Goal: Task Accomplishment & Management: Use online tool/utility

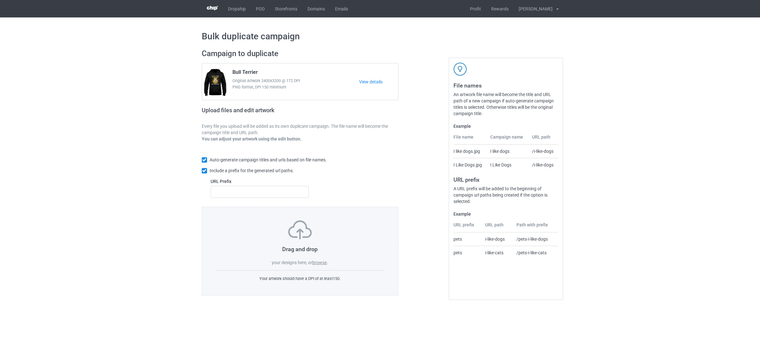
click at [322, 262] on label "browse" at bounding box center [319, 262] width 15 height 5
click at [0, 0] on input "browse" at bounding box center [0, 0] width 0 height 0
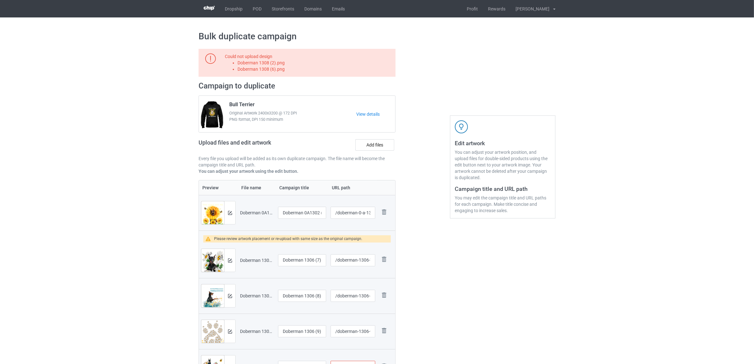
scroll to position [158, 0]
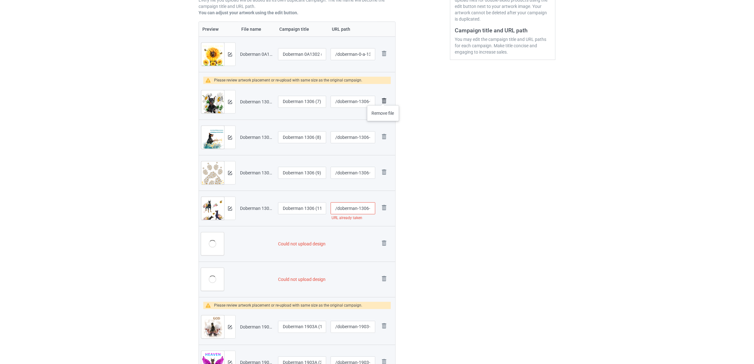
click at [383, 99] on img at bounding box center [384, 100] width 9 height 9
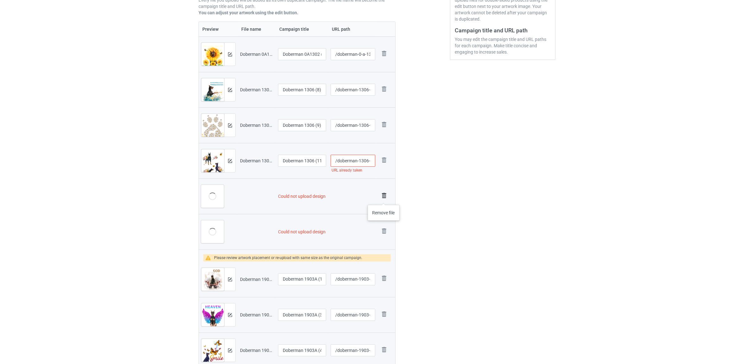
click at [383, 196] on img at bounding box center [384, 195] width 9 height 9
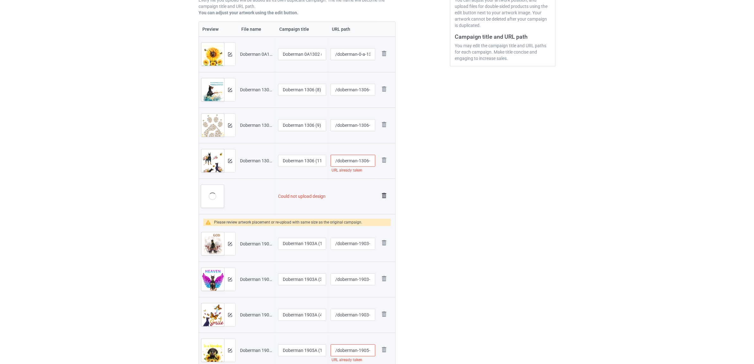
click at [385, 197] on img at bounding box center [384, 195] width 9 height 9
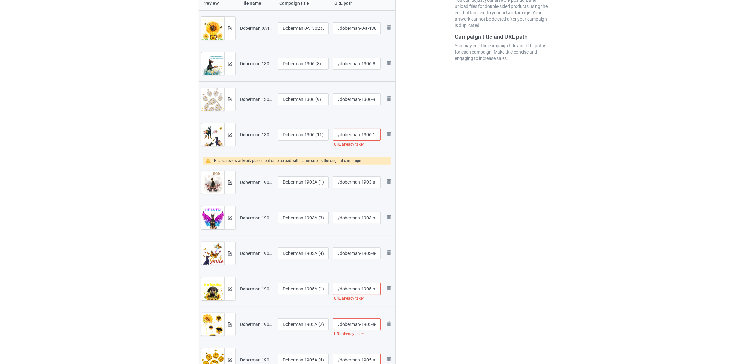
scroll to position [126, 0]
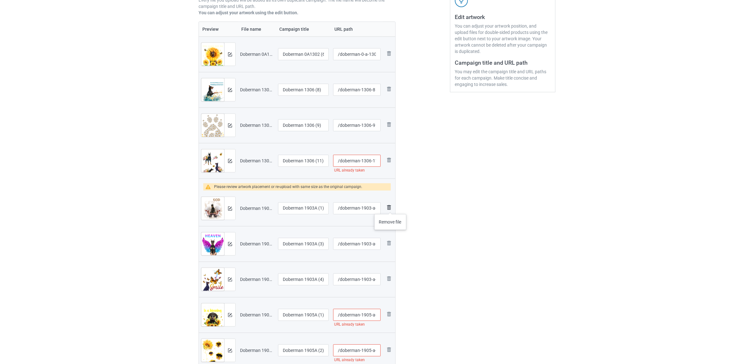
click at [390, 208] on img at bounding box center [389, 207] width 8 height 8
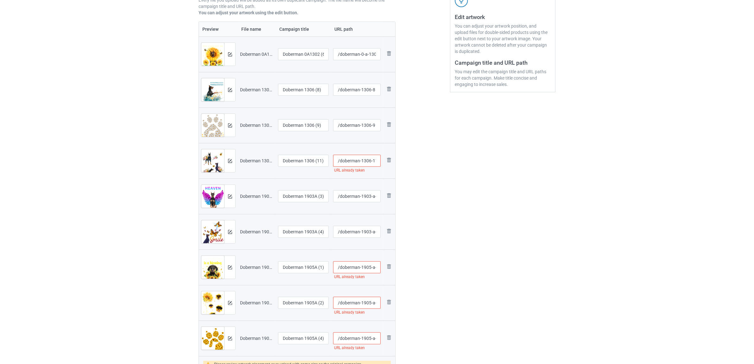
click at [366, 162] on input "/doberman-1306-11" at bounding box center [357, 161] width 48 height 12
type input "/doberman-13a06-11"
click at [507, 251] on div "Edit artwork You can adjust your artwork position, and upload files for double-…" at bounding box center [503, 187] width 114 height 539
click at [367, 266] on input "/doberman-1905-a-1" at bounding box center [357, 267] width 48 height 12
click at [454, 287] on div "Edit artwork You can adjust your artwork position, and upload files for double-…" at bounding box center [503, 187] width 114 height 539
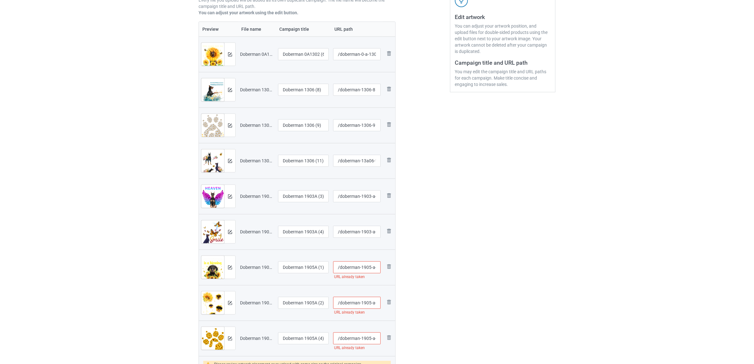
type input "/doberman-19a05-a-1"
click at [370, 302] on input "/doberman-1905-a-2" at bounding box center [357, 302] width 48 height 12
type input "/doberman-1905a-a-2"
click at [436, 309] on div at bounding box center [423, 187] width 46 height 539
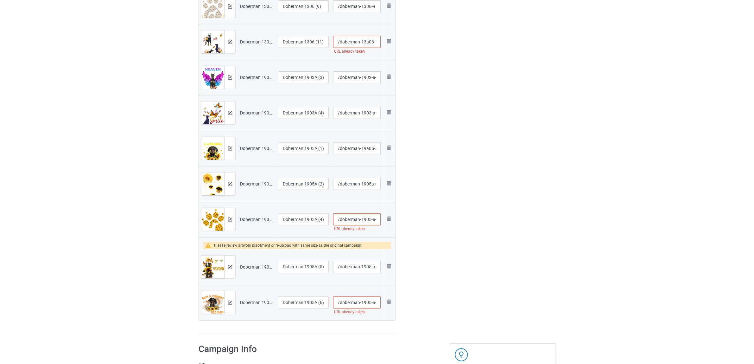
click at [363, 220] on input "/doberman-1905-a-4" at bounding box center [357, 219] width 48 height 12
type input "/doberman-1a905-a-4"
drag, startPoint x: 487, startPoint y: 249, endPoint x: 466, endPoint y: 254, distance: 22.1
click at [487, 250] on div "Edit artwork You can adjust your artwork position, and upload files for double-…" at bounding box center [503, 68] width 114 height 539
click at [391, 265] on img at bounding box center [389, 266] width 8 height 8
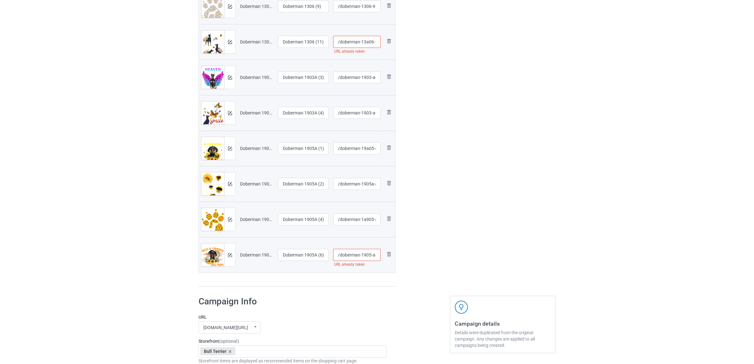
click at [364, 255] on input "/doberman-1905-a-6" at bounding box center [357, 255] width 48 height 12
type input "/doberman-1a905-a-6"
click at [462, 265] on div "Edit artwork You can adjust your artwork position, and upload files for double-…" at bounding box center [503, 45] width 114 height 492
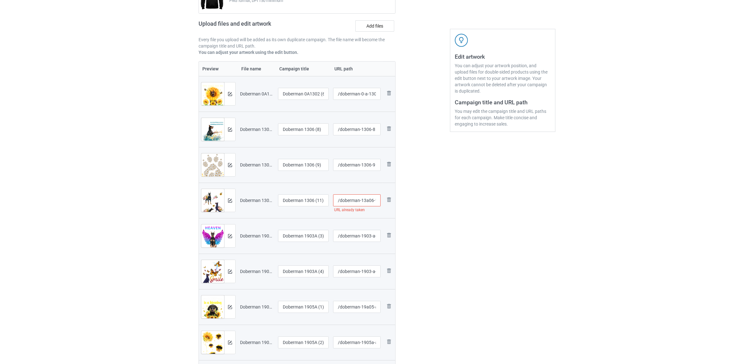
scroll to position [7, 0]
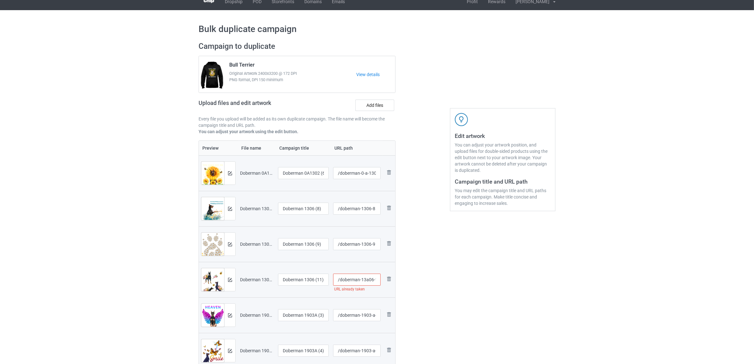
click at [366, 277] on input "/doberman-13a06-11" at bounding box center [357, 279] width 48 height 12
click at [364, 279] on input "/doberman-13a06-11" at bounding box center [357, 279] width 48 height 12
type input "/doberman-1a3a06-11"
click at [538, 301] on div "Edit artwork You can adjust your artwork position, and upload files for double-…" at bounding box center [503, 283] width 114 height 492
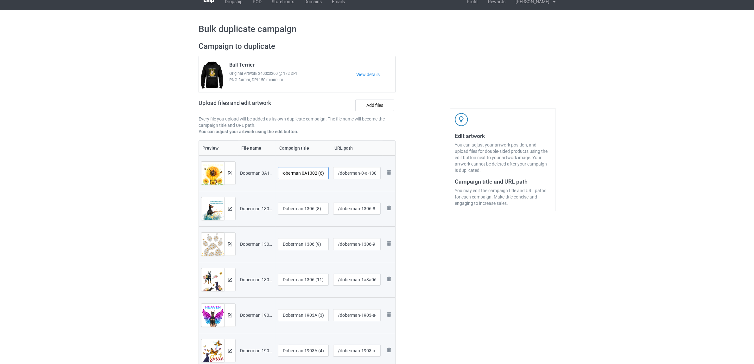
drag, startPoint x: 305, startPoint y: 173, endPoint x: 330, endPoint y: 175, distance: 25.4
click at [330, 175] on td "Doberman 0A1302 (6)" at bounding box center [303, 172] width 55 height 35
click at [295, 171] on input "Doberman" at bounding box center [303, 173] width 51 height 12
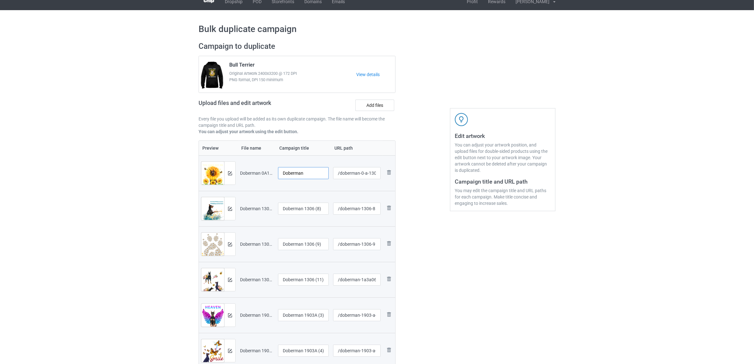
type input "Doberman"
click at [305, 208] on input "Doberman 1306 (8)" at bounding box center [303, 208] width 51 height 12
paste input "text"
type input "Doberman"
click at [311, 241] on input "Doberman 1306 (9)" at bounding box center [303, 244] width 51 height 12
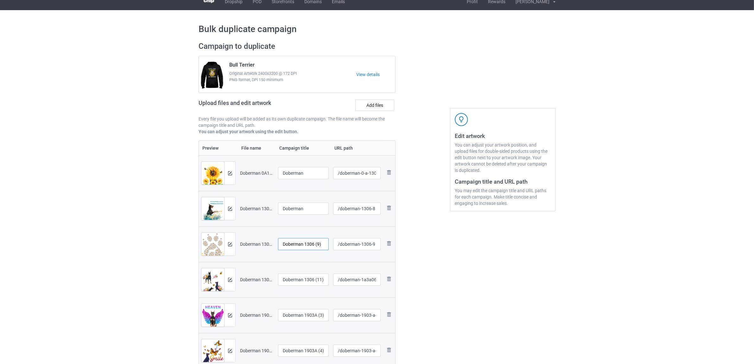
paste input "text"
type input "Doberman"
click at [302, 279] on input "Doberman 1306 (11)" at bounding box center [303, 279] width 51 height 12
paste input "text"
type input "Doberman"
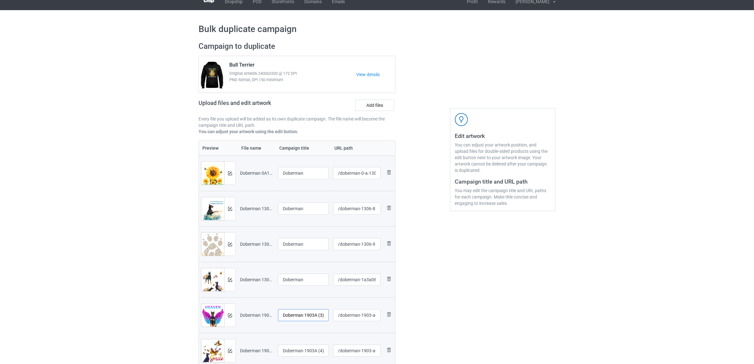
click at [294, 315] on input "Doberman 1903A (3)" at bounding box center [303, 315] width 51 height 12
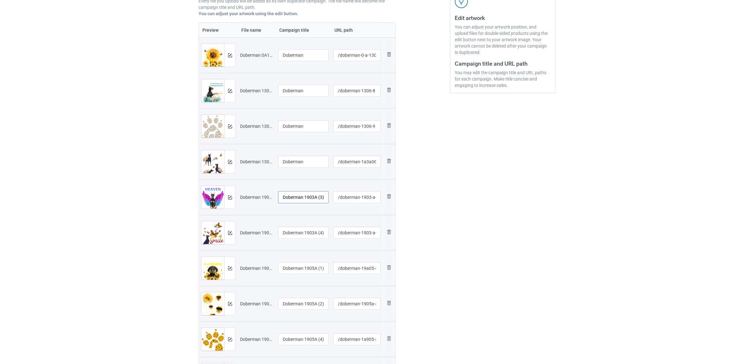
scroll to position [126, 0]
paste input "text"
type input "Doberman"
click at [292, 230] on input "Doberman 1903A (4)" at bounding box center [303, 232] width 51 height 12
paste input "text"
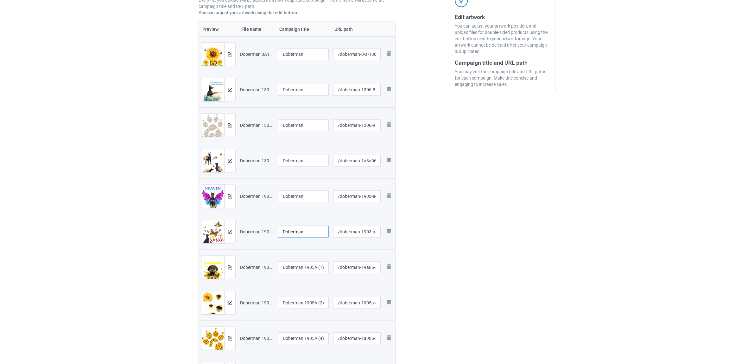
type input "Doberman"
click at [299, 272] on input "Doberman 1905A (1)" at bounding box center [303, 267] width 51 height 12
paste input "text"
type input "Doberman"
click at [300, 303] on input "Doberman 1905A (2)" at bounding box center [303, 302] width 51 height 12
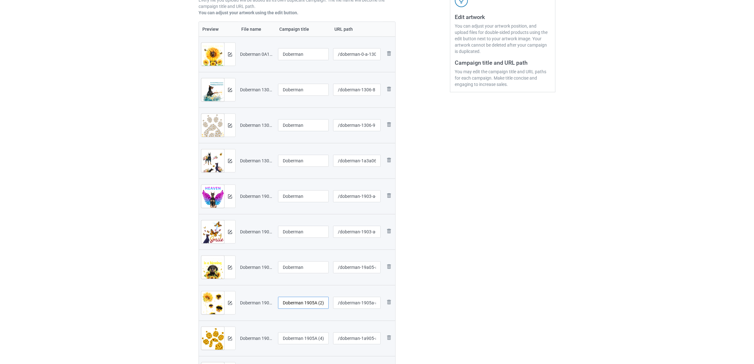
paste input "text"
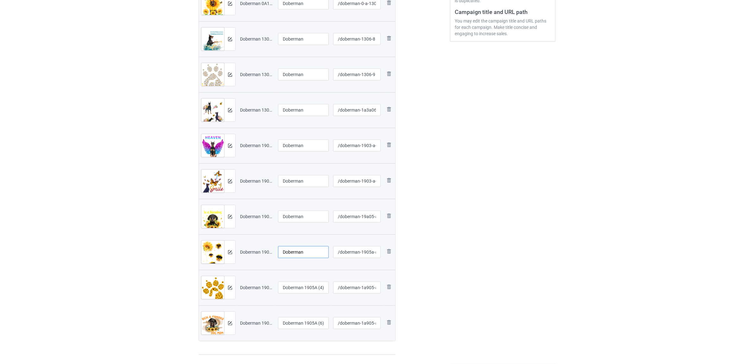
scroll to position [245, 0]
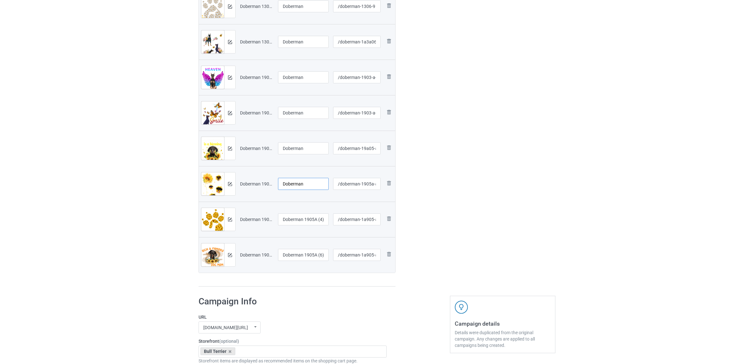
type input "Doberman"
click at [306, 222] on input "Doberman 1905A (4)" at bounding box center [303, 219] width 51 height 12
paste input "text"
type input "Doberman"
click at [303, 249] on input "Doberman 1905A (6)" at bounding box center [303, 255] width 51 height 12
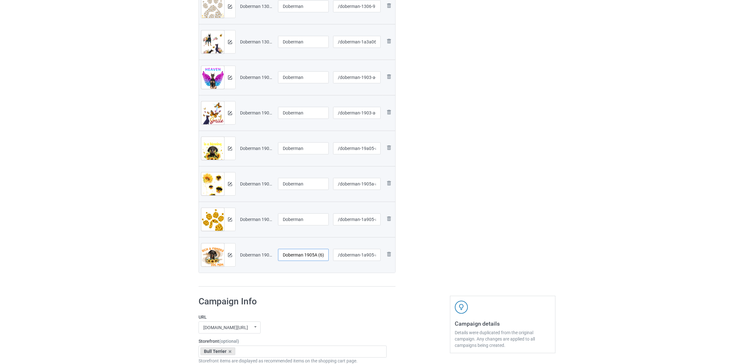
paste input "text"
type input "Doberman"
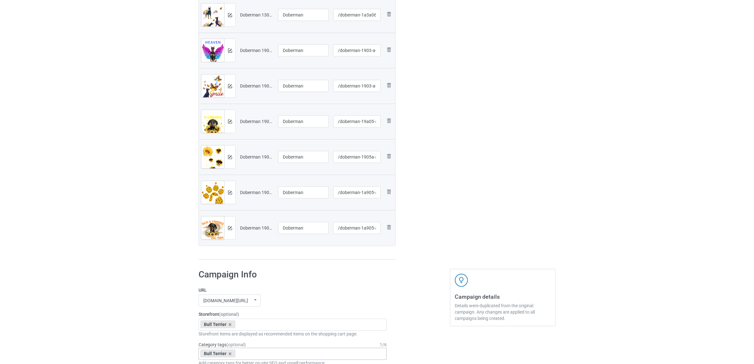
scroll to position [364, 0]
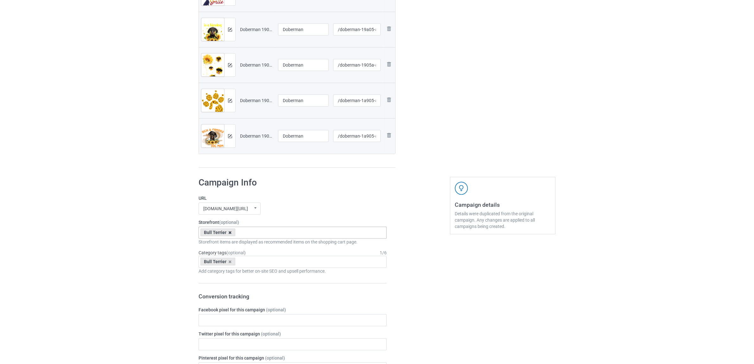
click at [230, 232] on icon at bounding box center [230, 232] width 3 height 4
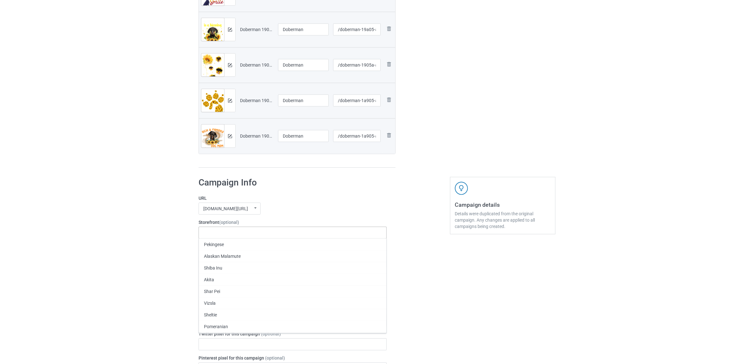
paste input "Doberman"
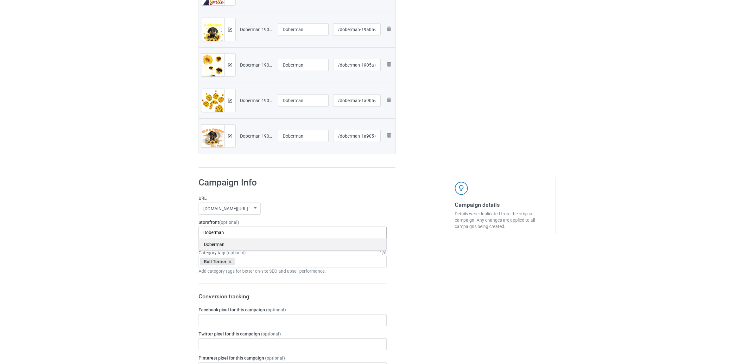
type input "Doberman"
click at [216, 245] on div "Doberman" at bounding box center [293, 244] width 188 height 12
click at [229, 262] on icon at bounding box center [230, 261] width 3 height 4
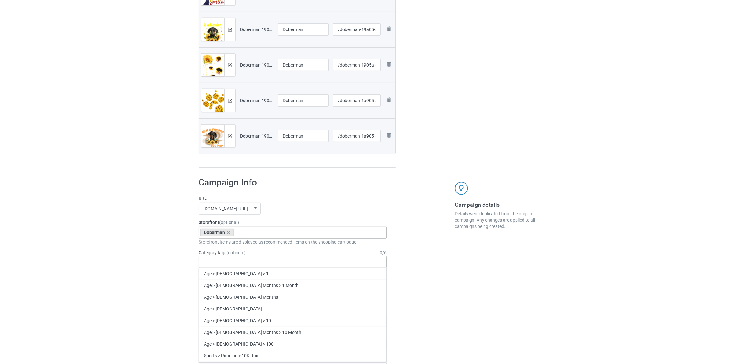
paste input "Doberman"
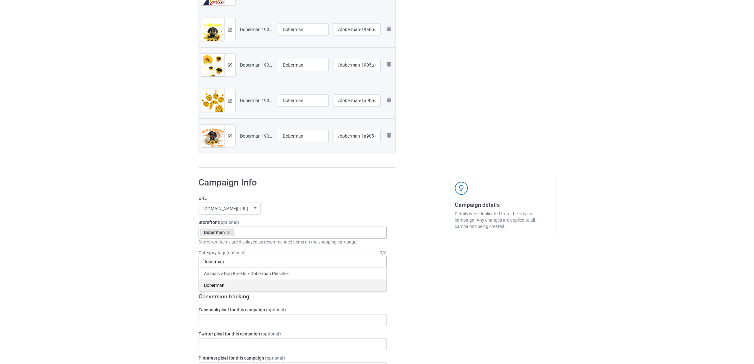
type input "Doberman"
click at [219, 285] on div "Doberman" at bounding box center [293, 285] width 188 height 12
click at [128, 258] on div "Bulk duplicate campaign Campaign to duplicate Bull Terrier Original Artwork 240…" at bounding box center [377, 208] width 754 height 1108
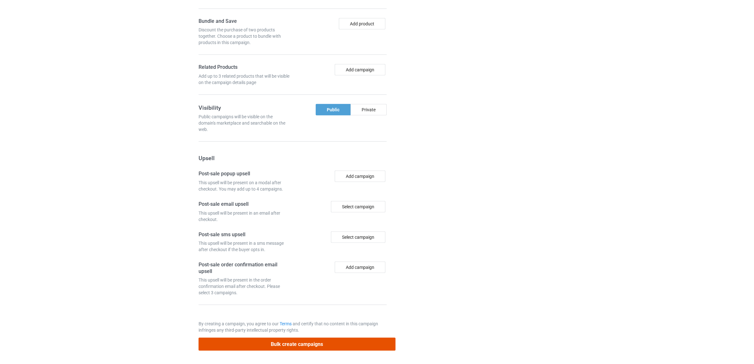
click at [290, 341] on button "Bulk create campaigns" at bounding box center [297, 343] width 197 height 13
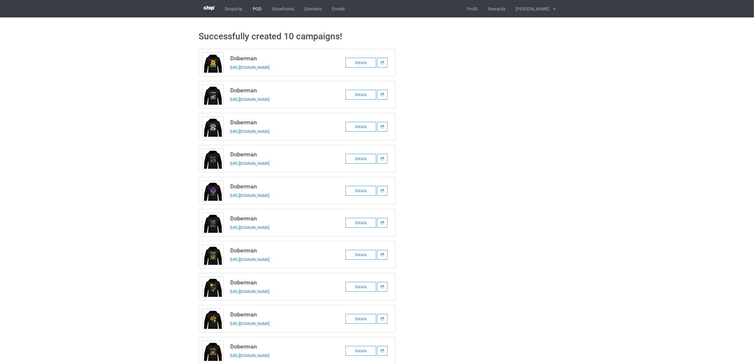
click at [256, 9] on link "POD" at bounding box center [257, 8] width 19 height 17
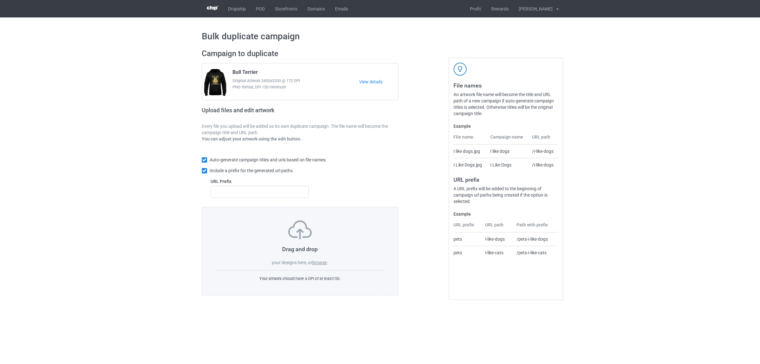
click at [323, 261] on label "browse" at bounding box center [319, 262] width 15 height 5
click at [0, 0] on input "browse" at bounding box center [0, 0] width 0 height 0
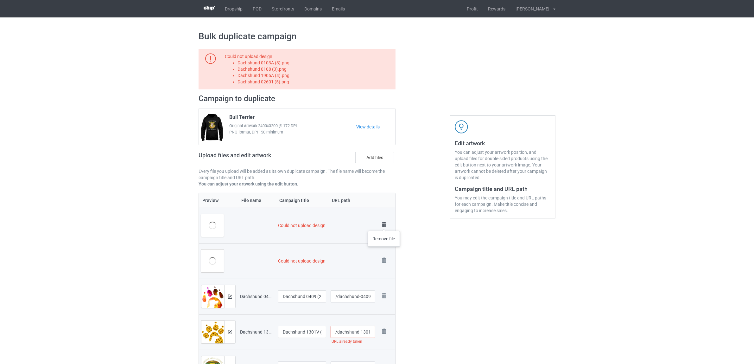
click at [384, 224] on img at bounding box center [384, 224] width 9 height 9
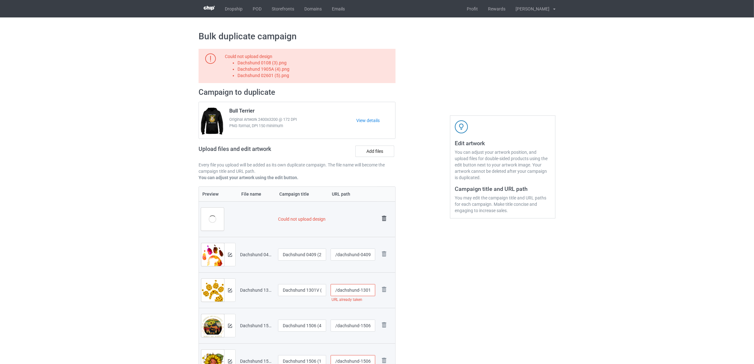
click at [383, 218] on img at bounding box center [384, 218] width 9 height 9
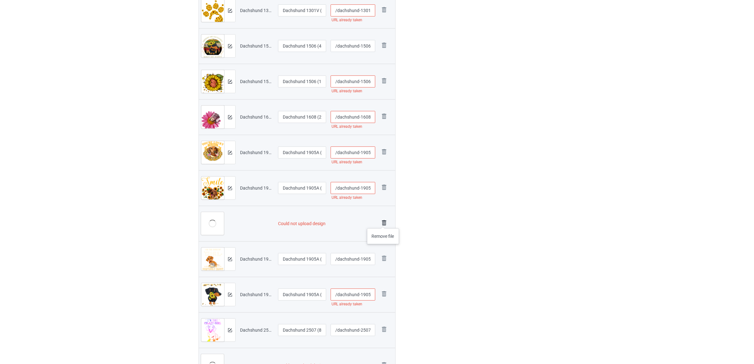
click at [383, 221] on img at bounding box center [384, 222] width 9 height 9
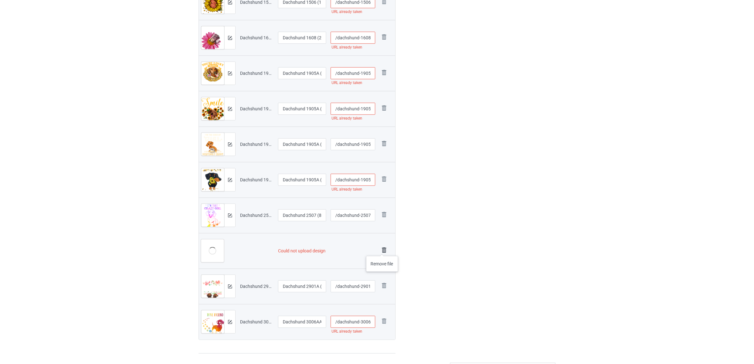
click at [382, 249] on img at bounding box center [384, 249] width 9 height 9
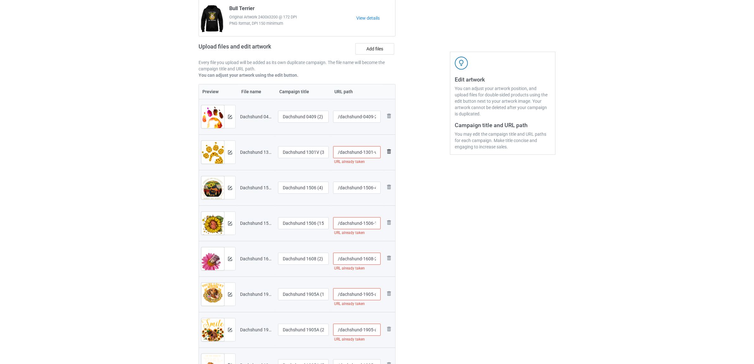
scroll to position [7, 0]
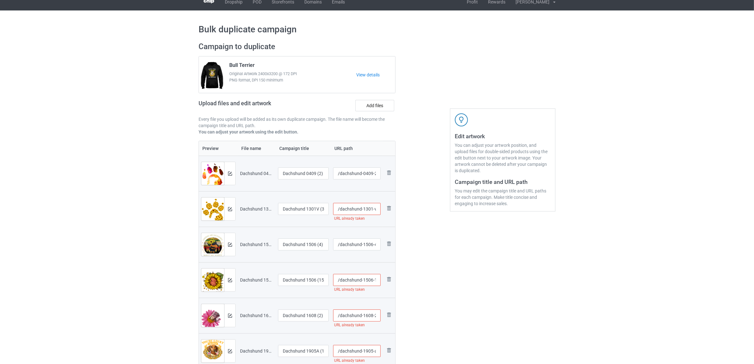
click at [368, 209] on input "/dachshund-1301-v-34" at bounding box center [357, 209] width 48 height 12
type input "/dachshund-13a01-v-34"
click at [450, 270] on div "Edit artwork You can adjust your artwork position, and upload files for double-…" at bounding box center [503, 318] width 114 height 563
click at [369, 278] on input "/dachshund-1506-15" at bounding box center [357, 280] width 48 height 12
type input "/dachshund-150a6-15"
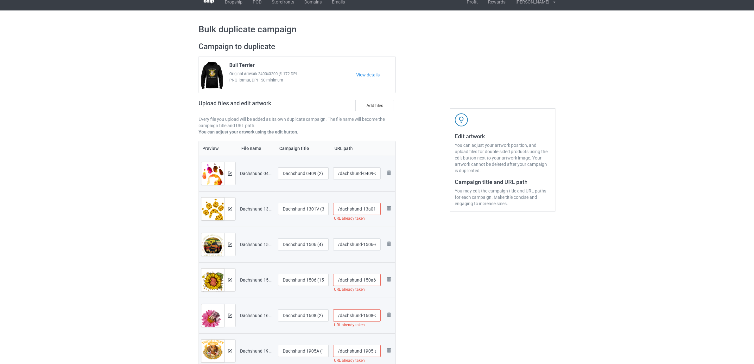
click at [470, 295] on div "Edit artwork You can adjust your artwork position, and upload files for double-…" at bounding box center [503, 318] width 114 height 563
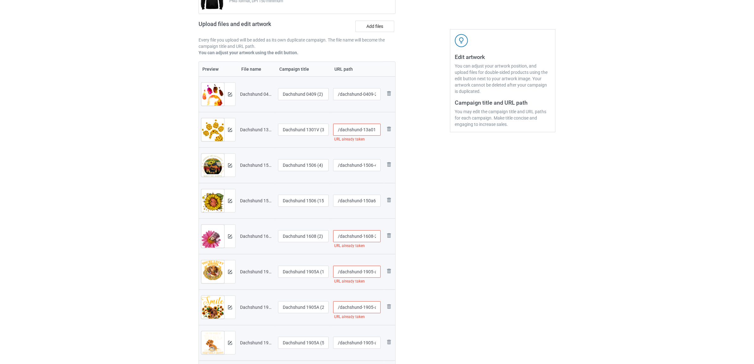
click at [365, 238] on input "/dachshund-1608-2" at bounding box center [357, 236] width 48 height 12
type input "/dachshund-1a608-2"
click at [462, 258] on div "Edit artwork You can adjust your artwork position, and upload files for double-…" at bounding box center [503, 239] width 114 height 563
click at [365, 269] on input "/dachshund-1905-a-1" at bounding box center [357, 271] width 48 height 12
type input "/dachshund-1a905-a-1"
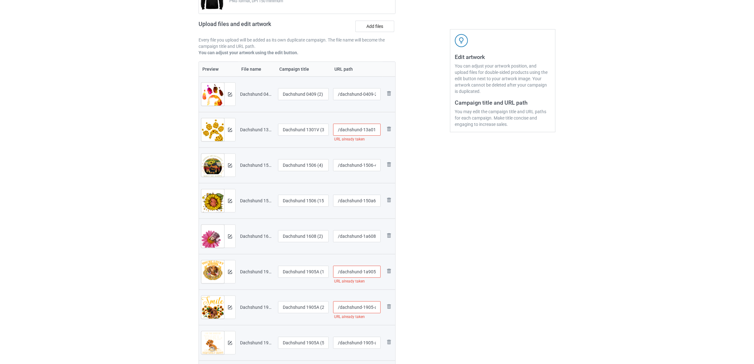
click at [463, 287] on div "Edit artwork You can adjust your artwork position, and upload files for double-…" at bounding box center [503, 239] width 114 height 563
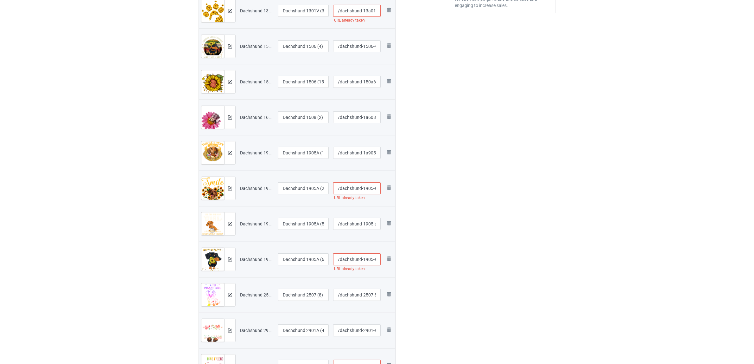
click at [370, 186] on input "/dachshund-1905-a-2" at bounding box center [357, 188] width 48 height 12
type input "/dachshund-190a5-a-2"
click at [482, 231] on div "Edit artwork You can adjust your artwork position, and upload files for double-…" at bounding box center [503, 120] width 114 height 563
click at [368, 259] on input "/dachshund-1905-a-6" at bounding box center [357, 259] width 48 height 12
type input "/dachshund-19a105-a-6"
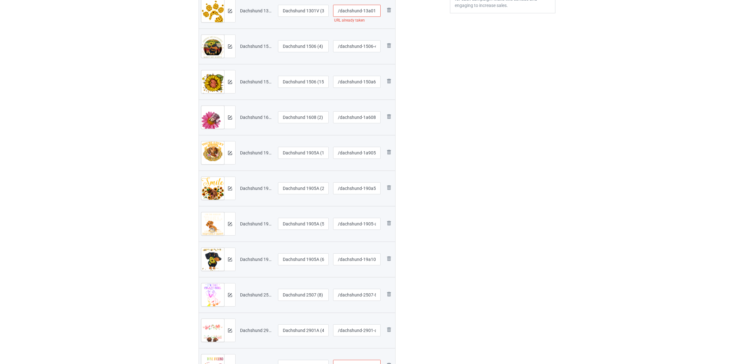
click at [449, 269] on div "Edit artwork You can adjust your artwork position, and upload files for double-…" at bounding box center [503, 120] width 114 height 563
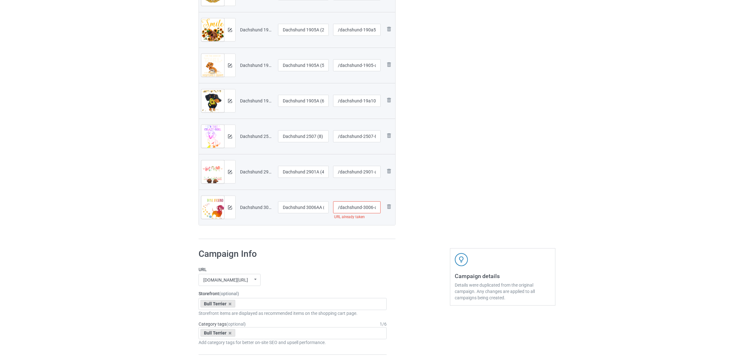
click at [365, 208] on input "/dachshund-3006-aa-2" at bounding box center [357, 207] width 48 height 12
type input "/dachshund-3a1006-aa-2"
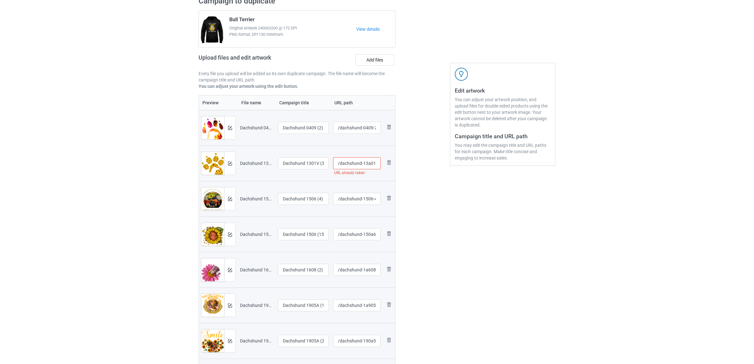
scroll to position [47, 0]
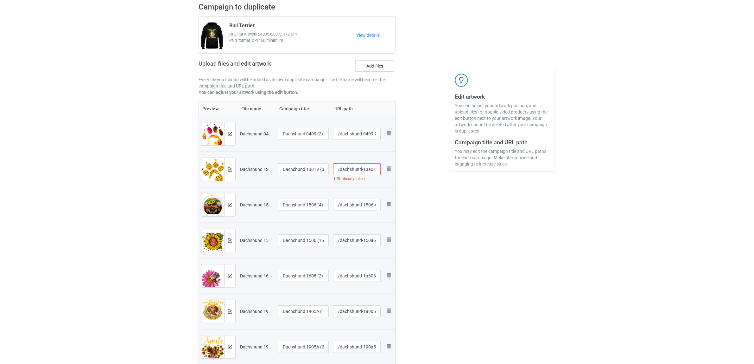
click at [365, 169] on input "/dachshund-13a01-v-34" at bounding box center [357, 169] width 48 height 12
type input "/dachshund-1a3a01-v-34"
click at [517, 238] on div "Edit artwork You can adjust your artwork position, and upload files for double-…" at bounding box center [503, 279] width 114 height 563
drag, startPoint x: 311, startPoint y: 131, endPoint x: 331, endPoint y: 131, distance: 20.0
click at [331, 131] on tr "Preview and edit artwork Dachshund 0409 (2).png Dachshund 0409 (2) /dachshund-0…" at bounding box center [297, 133] width 196 height 35
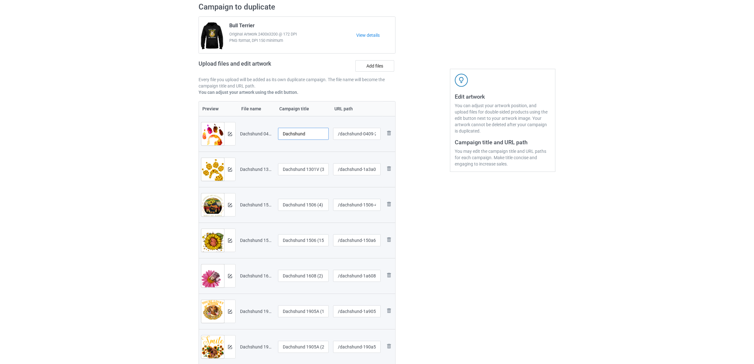
click at [296, 131] on input "Dachshund" at bounding box center [303, 134] width 51 height 12
type input "Dachshund"
click at [307, 175] on input "Dachshund 1301V (34)" at bounding box center [303, 169] width 51 height 12
paste input "text"
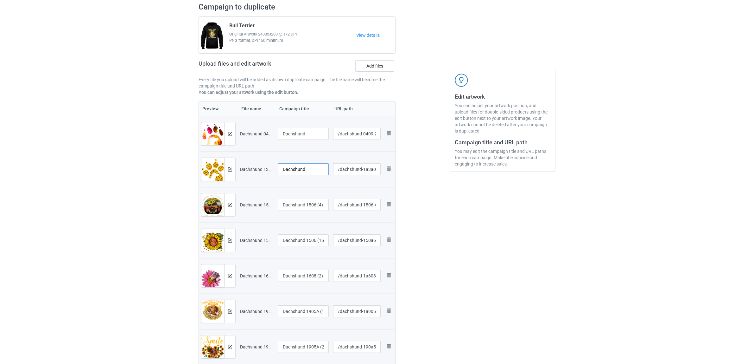
type input "Dachshund"
click at [307, 207] on input "Dachshund 1506 (4)" at bounding box center [303, 205] width 51 height 12
paste input "text"
type input "Dachshund"
click at [300, 243] on input "Dachshund 1506 (15)" at bounding box center [303, 240] width 51 height 12
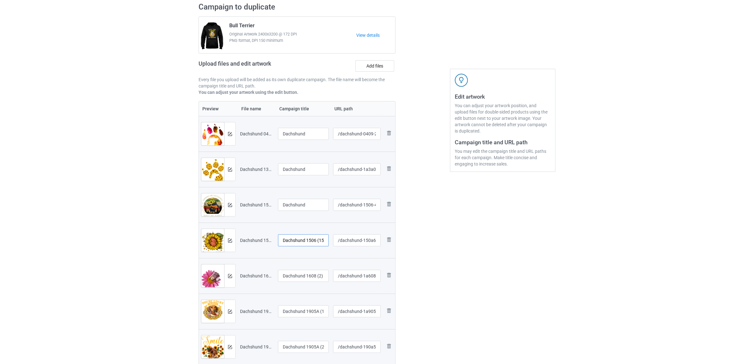
paste input "text"
type input "Dachshund"
click at [306, 273] on input "Dachshund 1608 (2)" at bounding box center [303, 276] width 51 height 12
paste input "text"
type input "Dachshund"
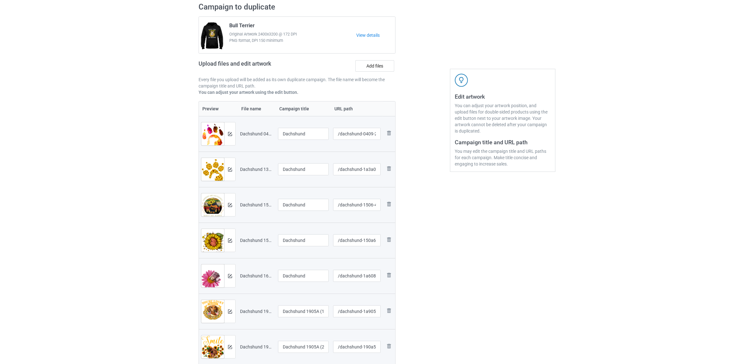
click at [486, 280] on div "Edit artwork You can adjust your artwork position, and upload files for double-…" at bounding box center [503, 279] width 114 height 563
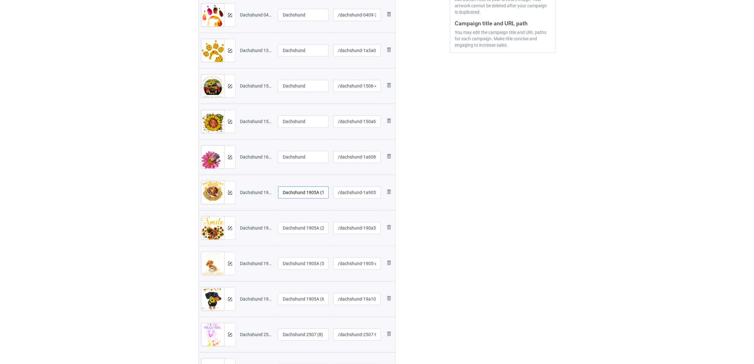
click at [294, 194] on input "Dachshund 1905A (1)" at bounding box center [303, 192] width 51 height 12
paste input "text"
type input "Dachshund"
click at [308, 227] on input "Dachshund 1905A (2)" at bounding box center [303, 228] width 51 height 12
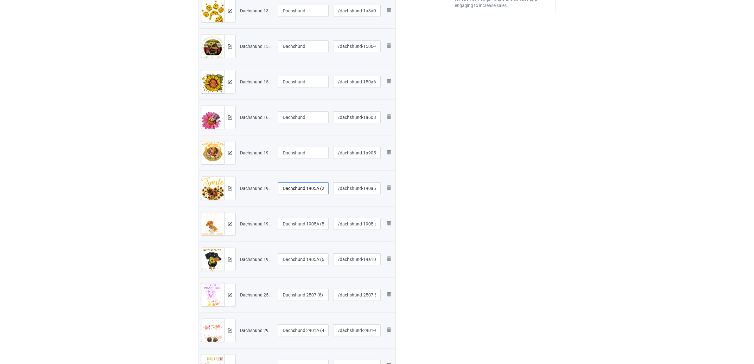
paste input "text"
type input "Dachshund"
click at [303, 219] on input "Dachshund 1905A (5)" at bounding box center [303, 224] width 51 height 12
paste input "text"
type input "Dachshund"
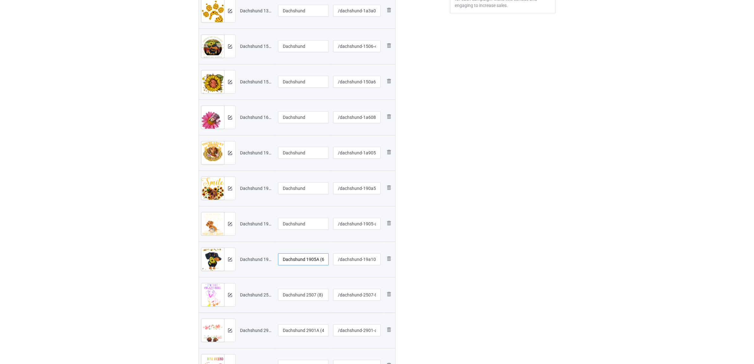
click at [302, 257] on input "Dachshund 1905A (6)" at bounding box center [303, 259] width 51 height 12
paste input "text"
type input "Dachshund"
click at [467, 266] on div "Edit artwork You can adjust your artwork position, and upload files for double-…" at bounding box center [503, 120] width 114 height 563
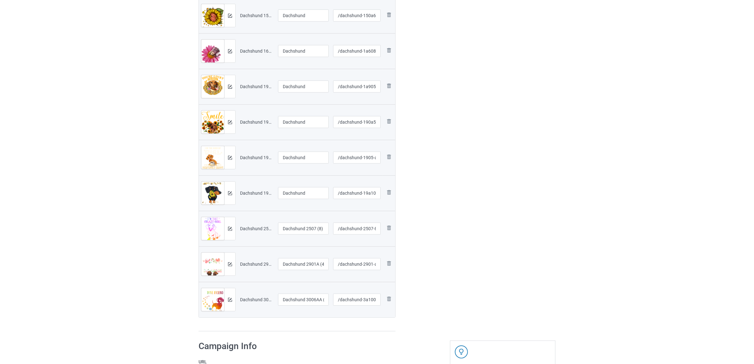
scroll to position [324, 0]
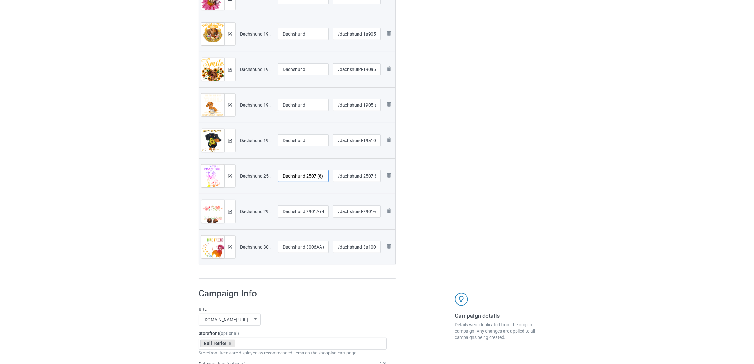
click at [293, 176] on input "Dachshund 2507 (8)" at bounding box center [303, 176] width 51 height 12
paste input "text"
type input "Dachshund"
click at [304, 211] on input "Dachshund 2901A (4)" at bounding box center [303, 211] width 51 height 12
paste input "text"
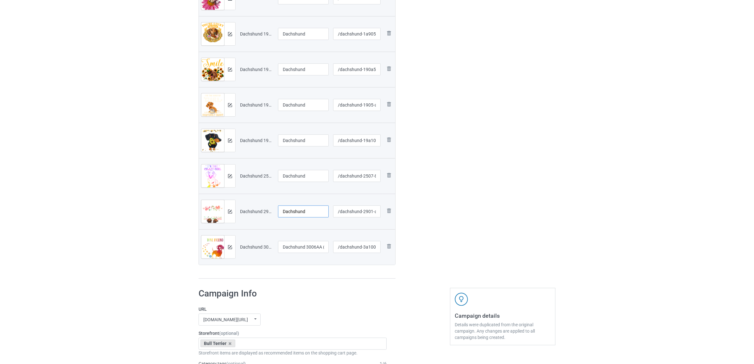
type input "Dachshund"
click at [304, 247] on input "Dachshund 3006AA (2)" at bounding box center [303, 247] width 51 height 12
paste input "text"
type input "Dachshund"
click at [308, 272] on div "Preview File name Campaign title URL path Preview and edit artwork Dachshund 04…" at bounding box center [297, 51] width 197 height 455
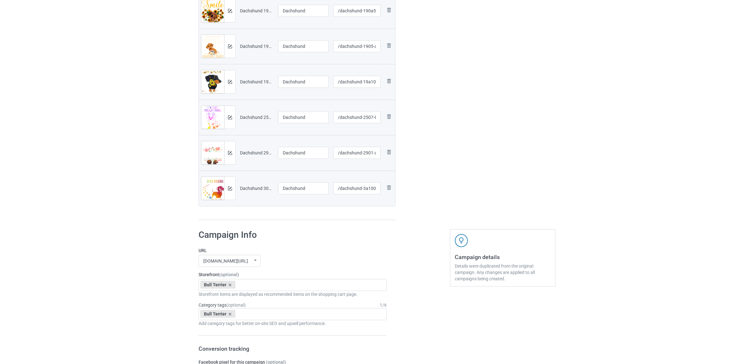
scroll to position [443, 0]
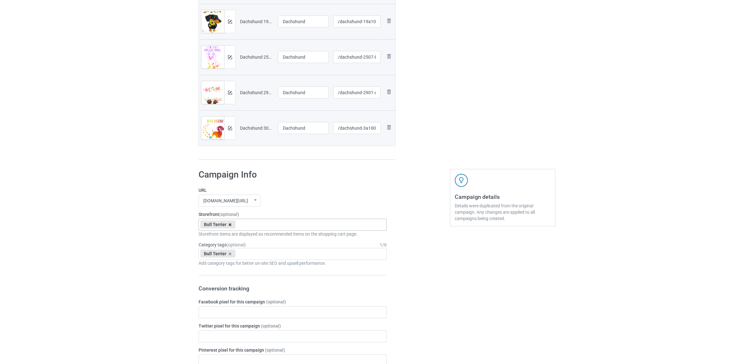
click at [231, 225] on icon at bounding box center [230, 224] width 3 height 4
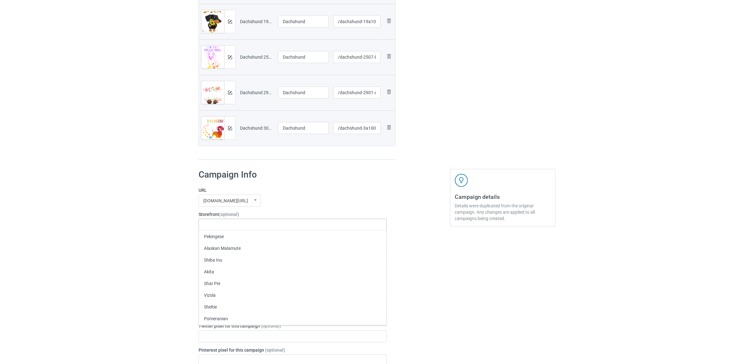
paste input "Dachshund"
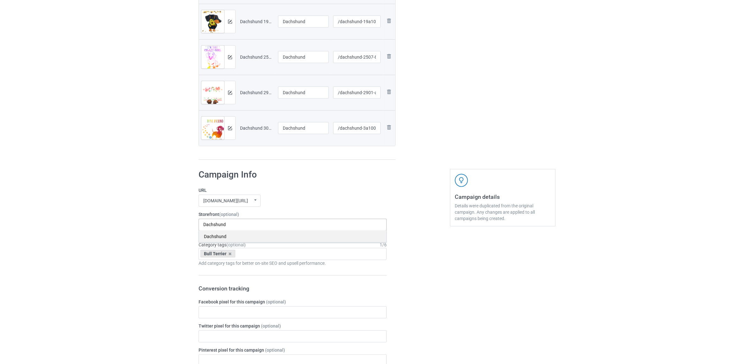
type input "Dachshund"
click at [222, 238] on div "Dachshund" at bounding box center [293, 236] width 188 height 12
click at [230, 253] on icon at bounding box center [230, 254] width 3 height 4
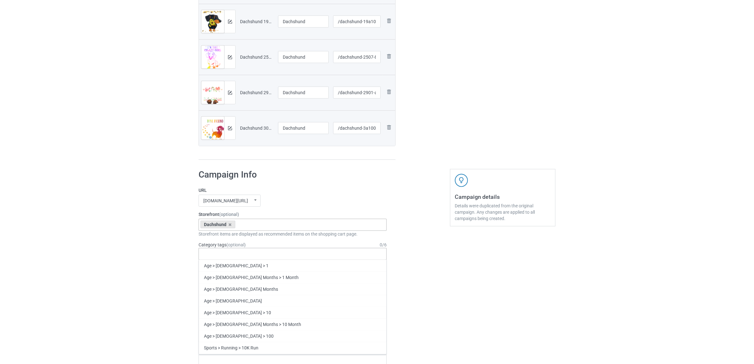
paste input "Dachshund"
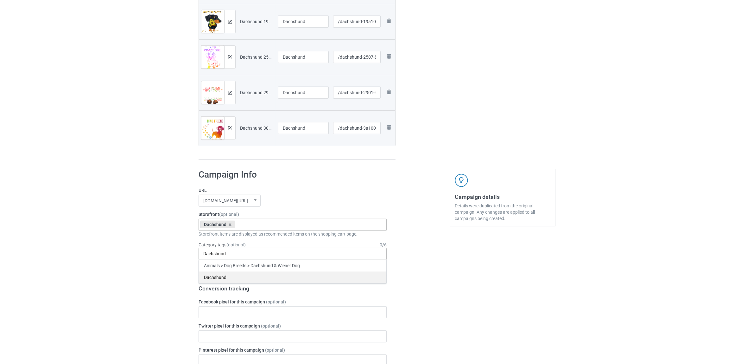
type input "Dachshund"
click at [227, 277] on div "Dachshund" at bounding box center [293, 277] width 188 height 12
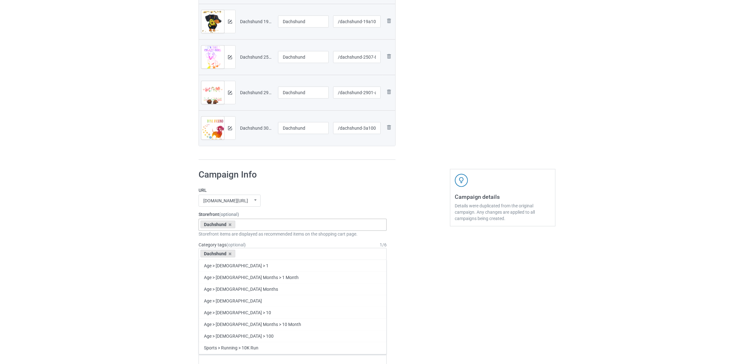
click at [157, 253] on div "Bulk duplicate campaign Campaign to duplicate Bull Terrier Original Artwork 240…" at bounding box center [377, 164] width 754 height 1179
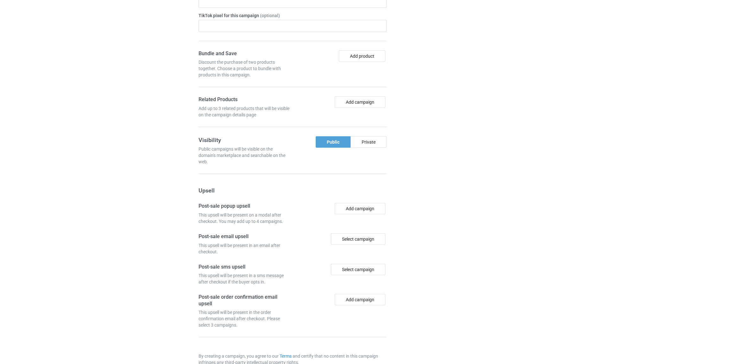
scroll to position [835, 0]
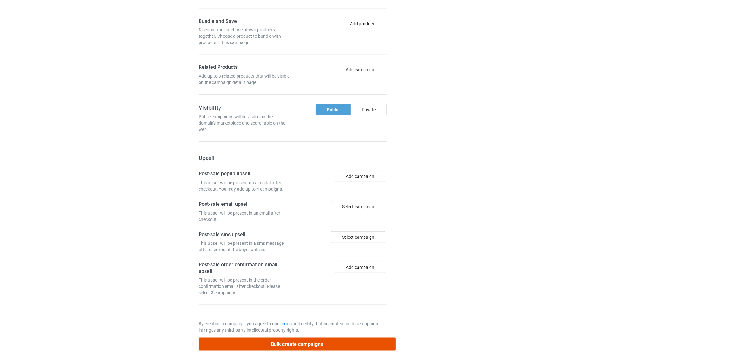
click at [325, 345] on button "Bulk create campaigns" at bounding box center [297, 343] width 197 height 13
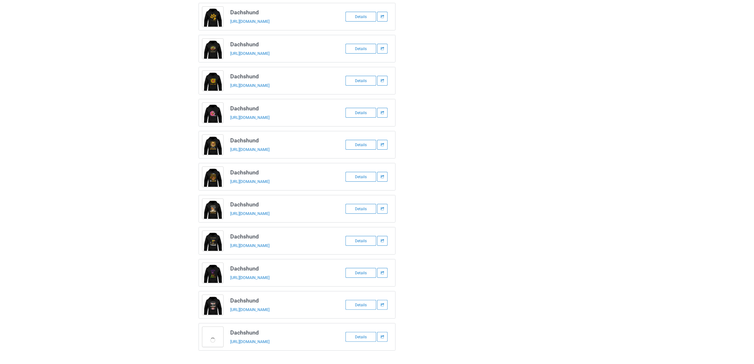
scroll to position [80, 0]
click at [465, 236] on div "Dachshund https://www.tomvuitom.com/dachshund-0409-2 Details Dachshund https://…" at bounding box center [377, 160] width 366 height 388
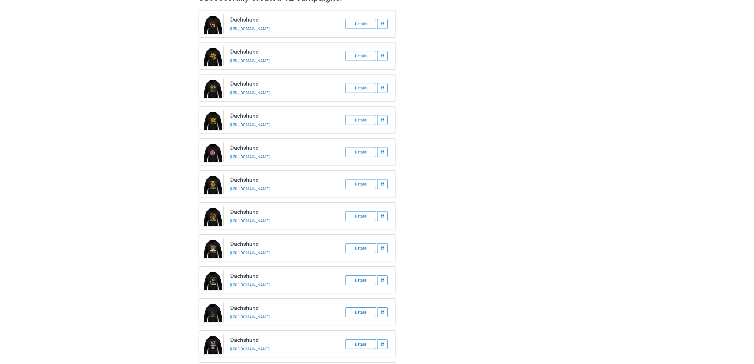
scroll to position [0, 0]
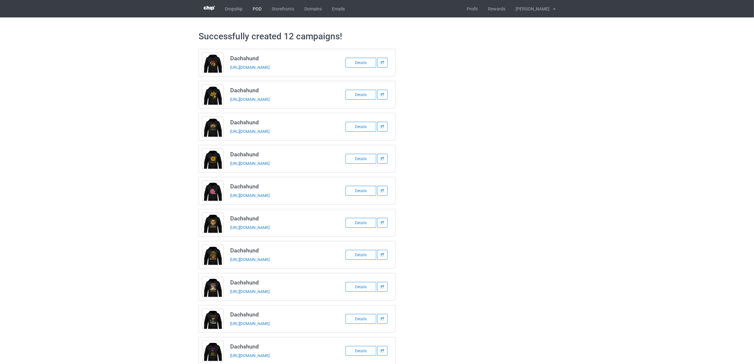
click at [252, 4] on link "POD" at bounding box center [257, 8] width 19 height 17
